Goal: Task Accomplishment & Management: Complete application form

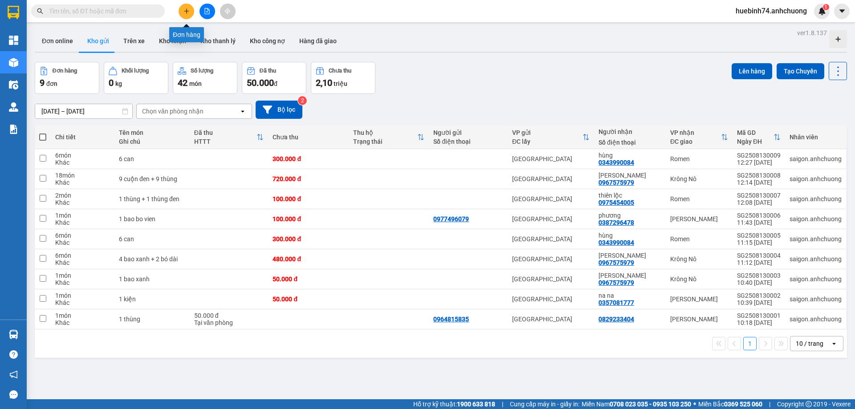
click at [187, 13] on icon "plus" at bounding box center [186, 11] width 6 height 6
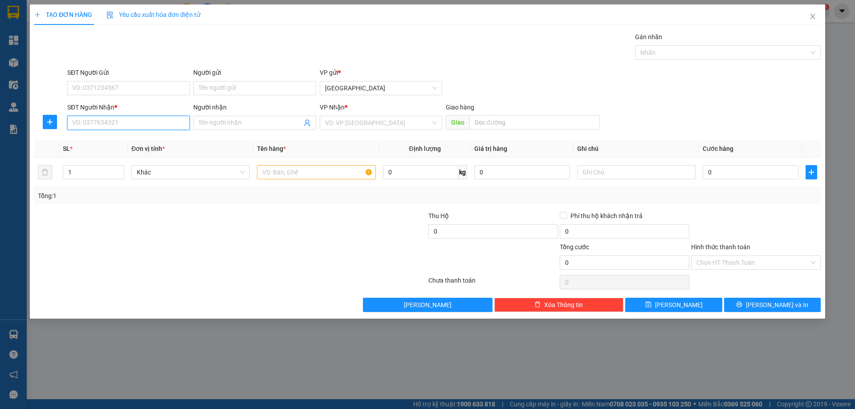
click at [107, 126] on input "SĐT Người Nhận *" at bounding box center [128, 123] width 122 height 14
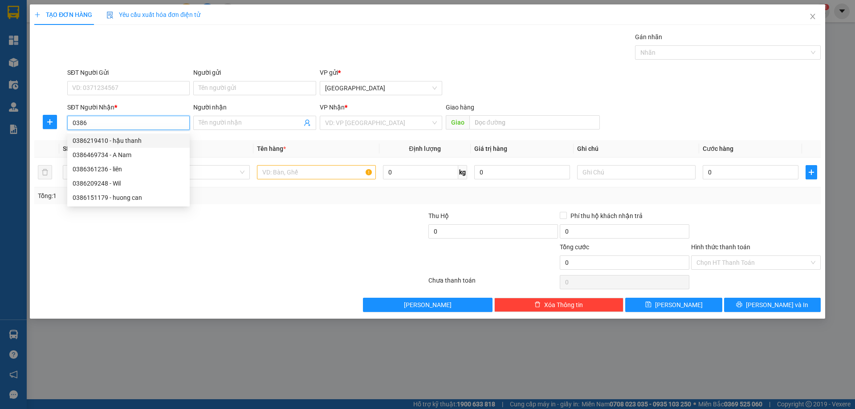
click at [155, 141] on div "0386219410 - hậu thanh" at bounding box center [129, 141] width 112 height 10
type input "0386219410"
type input "hậu thanh"
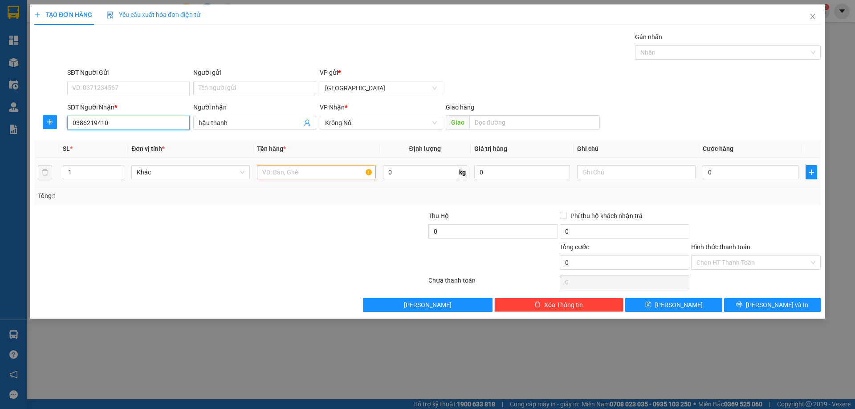
type input "0386219410"
click at [296, 174] on input "text" at bounding box center [316, 172] width 118 height 14
type input "1 cuc den nho"
click at [720, 171] on input "0" at bounding box center [750, 172] width 96 height 14
type input "4"
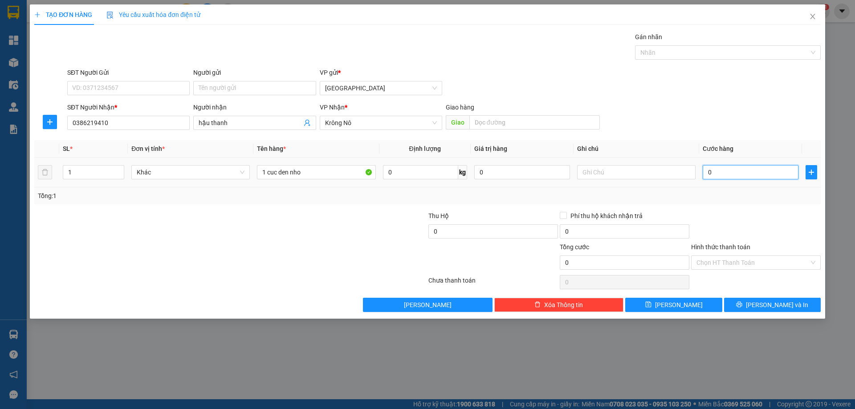
type input "4"
type input "40"
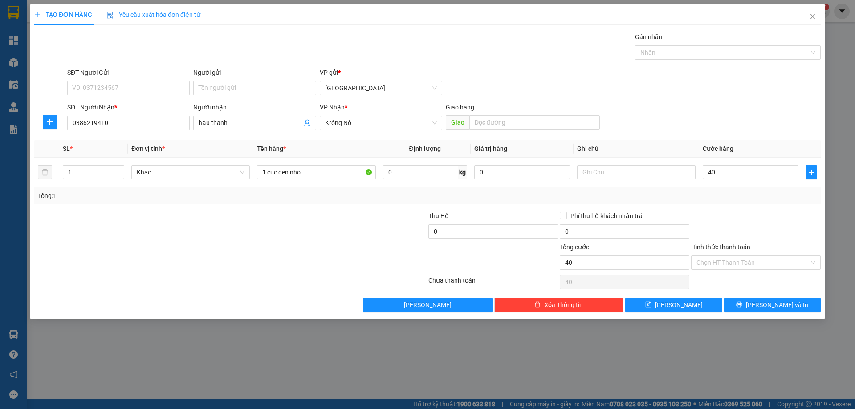
type input "40.000"
click at [743, 127] on div "SĐT Người Nhận * 0386219410 Người nhận hậu thanh VP Nhận * Krông Nô Giao hàng G…" at bounding box center [443, 117] width 757 height 31
click at [767, 306] on span "Lưu và In" at bounding box center [777, 305] width 62 height 10
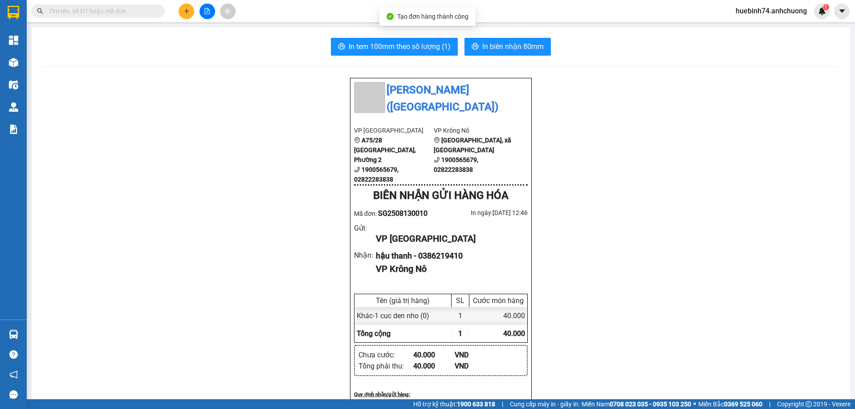
click at [503, 56] on div "In tem 100mm theo số lượng (1) In biên nhận 80mm Anh Chương (Lâm Đồng) VP Sài …" at bounding box center [441, 394] width 818 height 734
drag, startPoint x: 506, startPoint y: 48, endPoint x: 644, endPoint y: 137, distance: 164.0
click at [507, 48] on span "In biên nhận 80mm" at bounding box center [512, 46] width 61 height 11
